Goal: Transaction & Acquisition: Purchase product/service

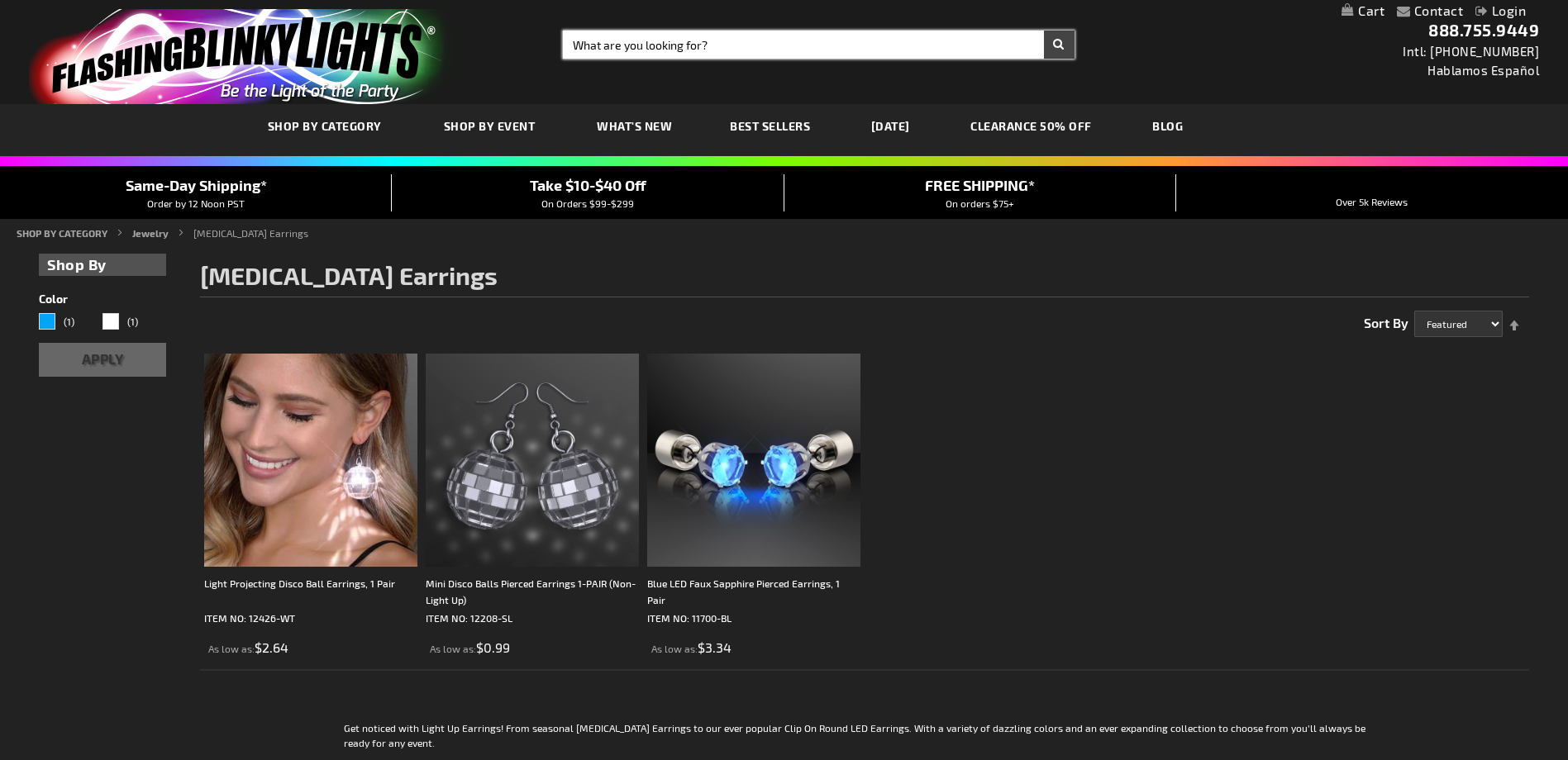
click at [626, 47] on input "Search" at bounding box center [818, 44] width 511 height 28
type input "lapel pin"
click at [1044, 31] on button "Search" at bounding box center [1059, 44] width 31 height 28
